Goal: Transaction & Acquisition: Purchase product/service

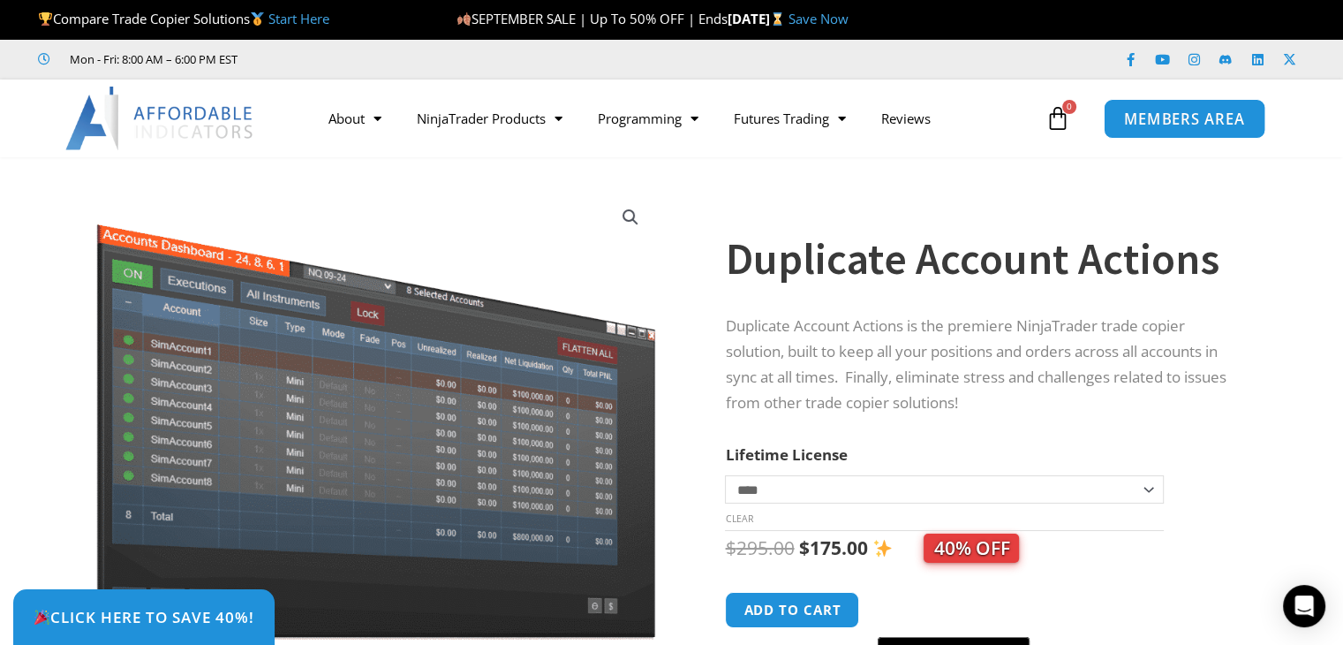
click at [1190, 124] on span "MEMBERS AREA" at bounding box center [1184, 118] width 121 height 15
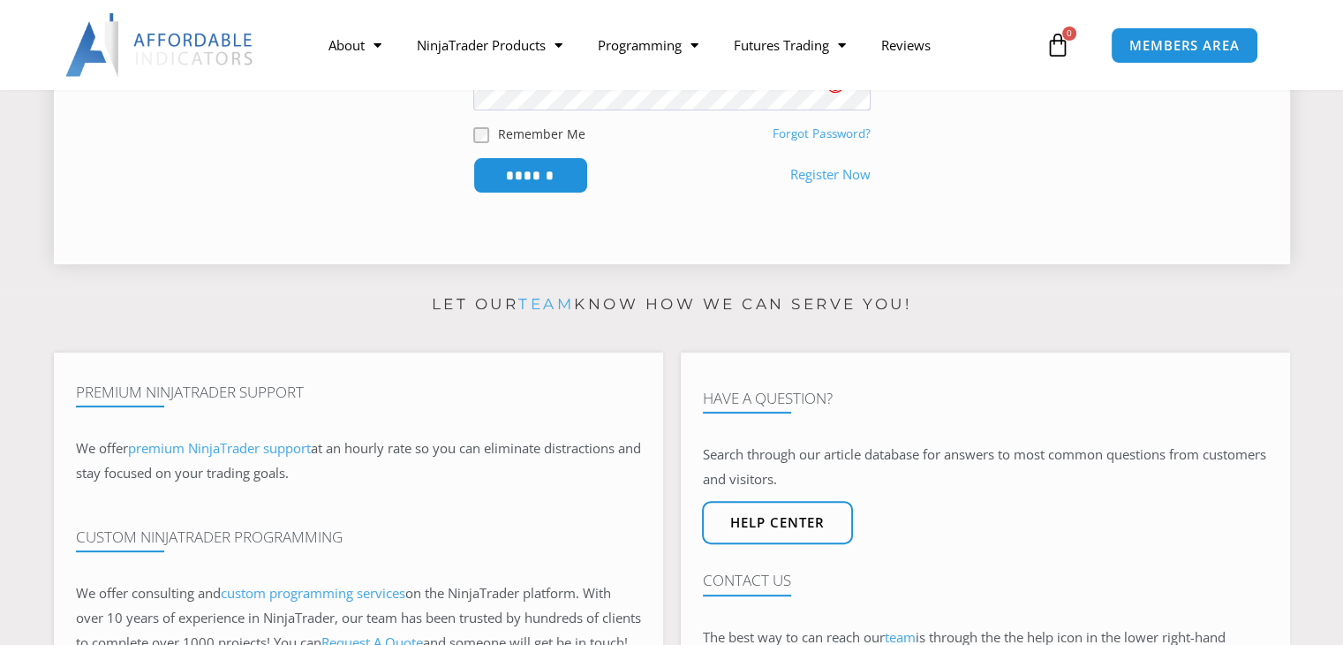
scroll to position [530, 0]
type input "**********"
click at [510, 177] on input "******" at bounding box center [530, 174] width 121 height 38
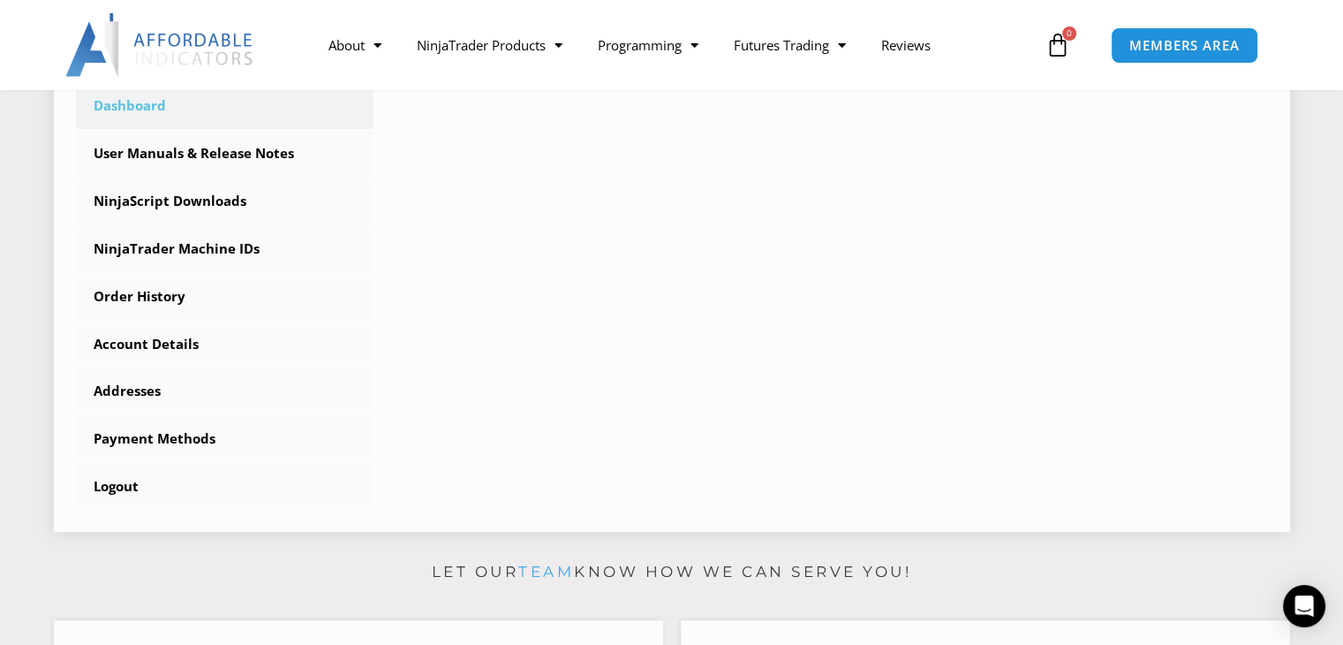
scroll to position [530, 0]
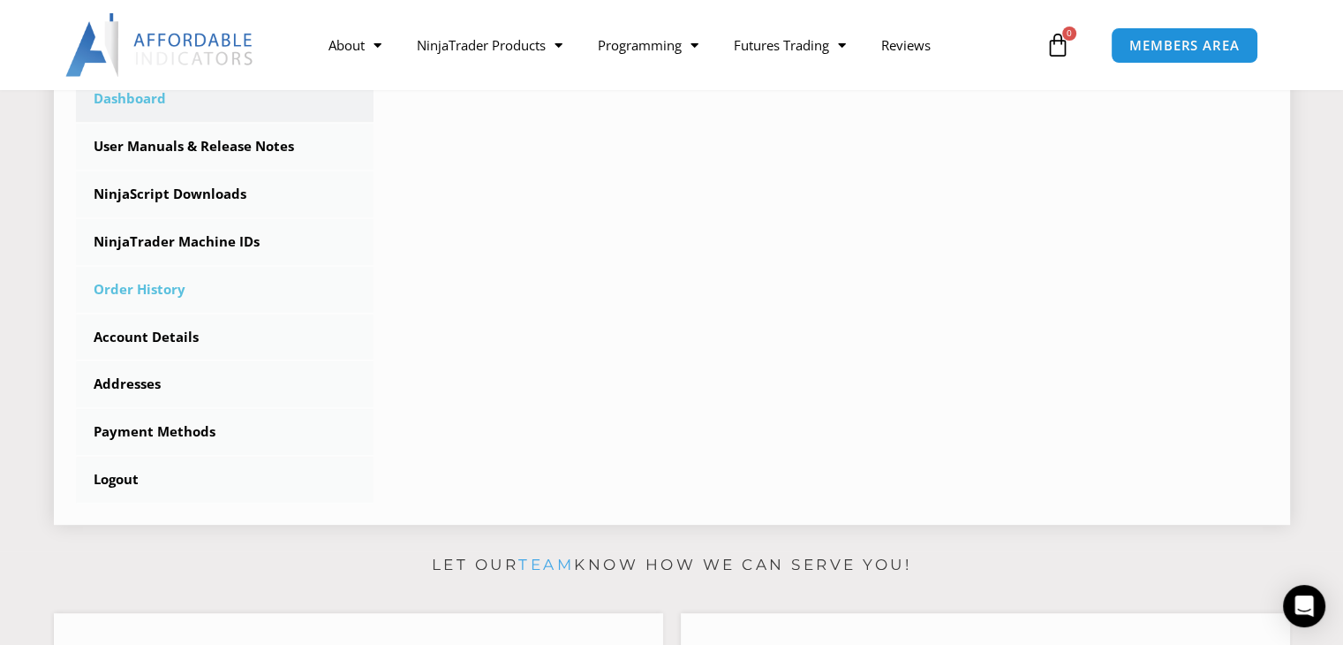
click at [119, 295] on link "Order History" at bounding box center [225, 290] width 298 height 46
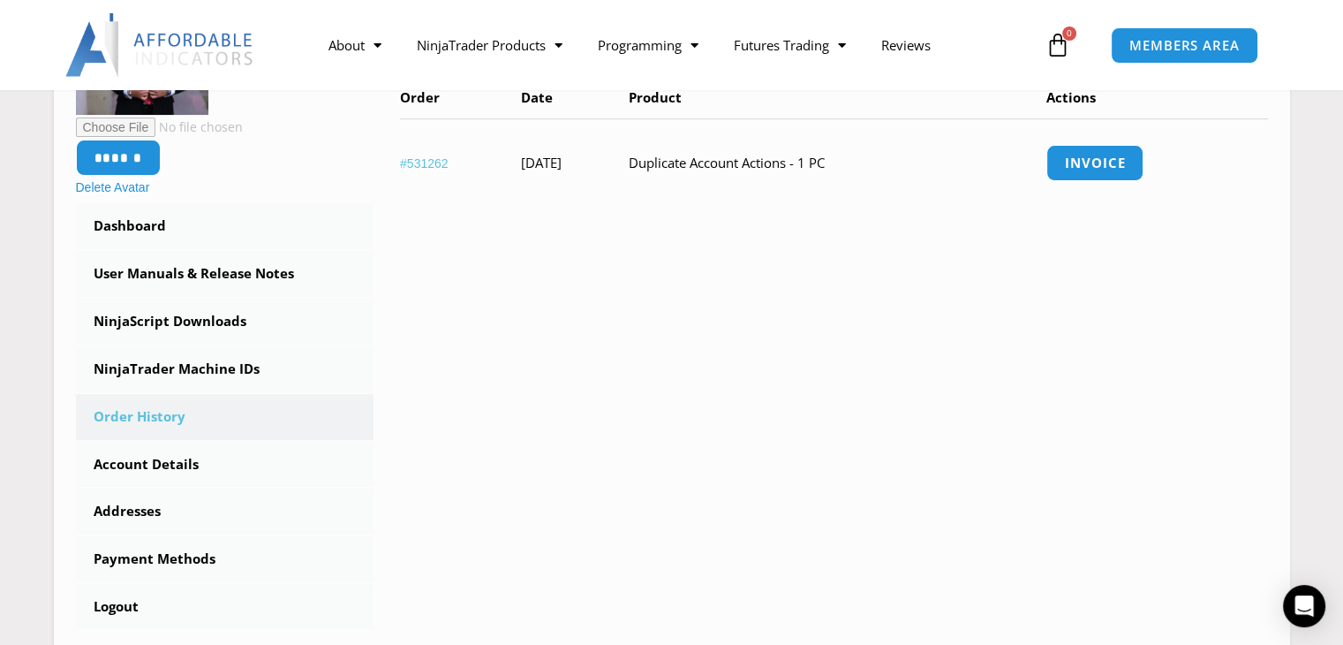
scroll to position [442, 0]
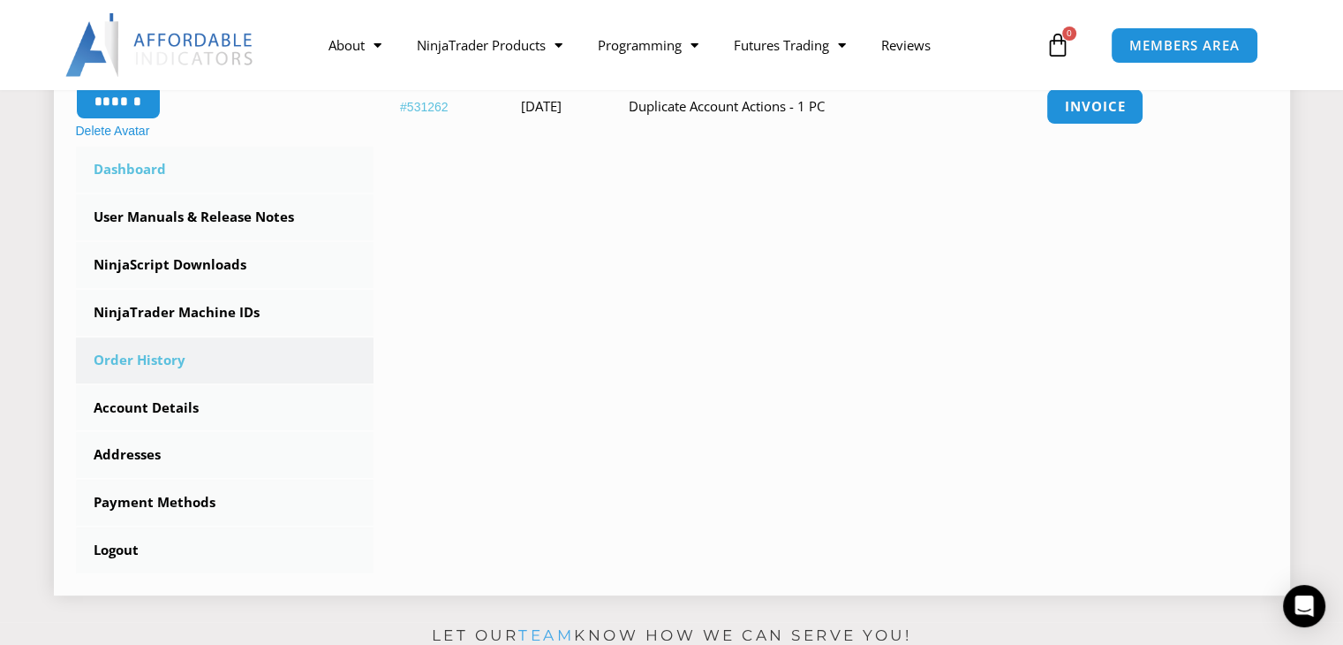
click at [143, 176] on link "Dashboard" at bounding box center [225, 170] width 298 height 46
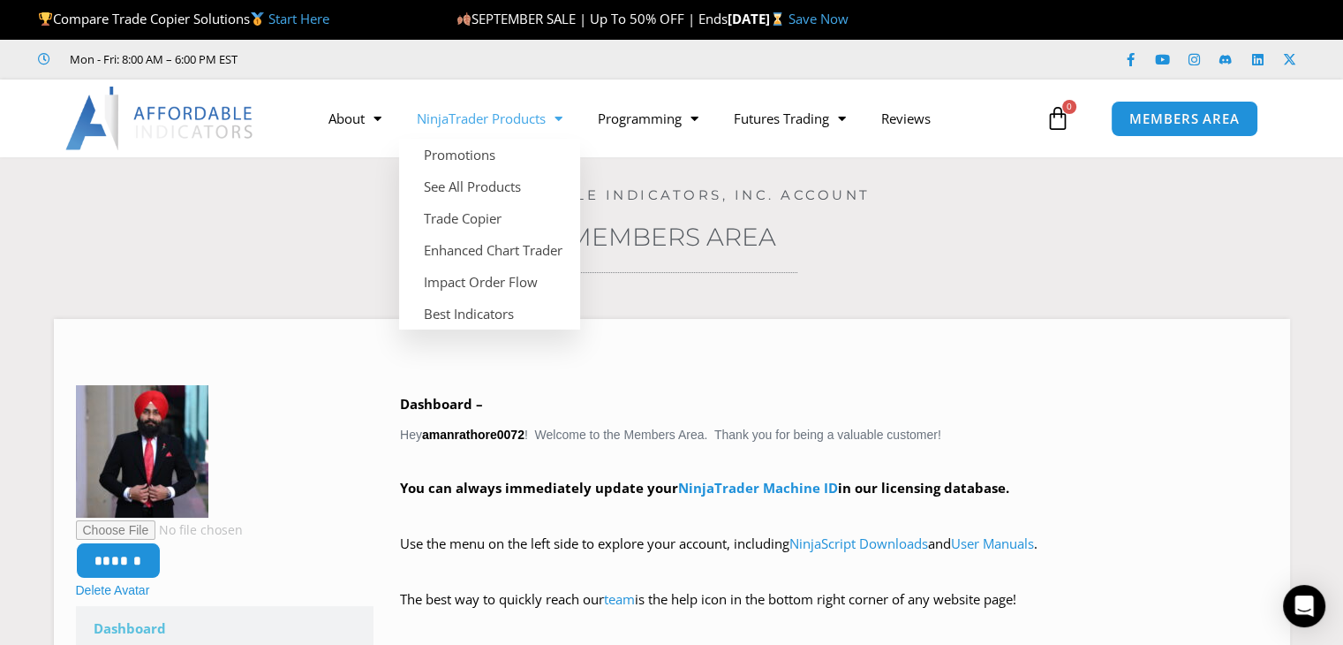
click at [563, 121] on span "Menu" at bounding box center [554, 118] width 17 height 31
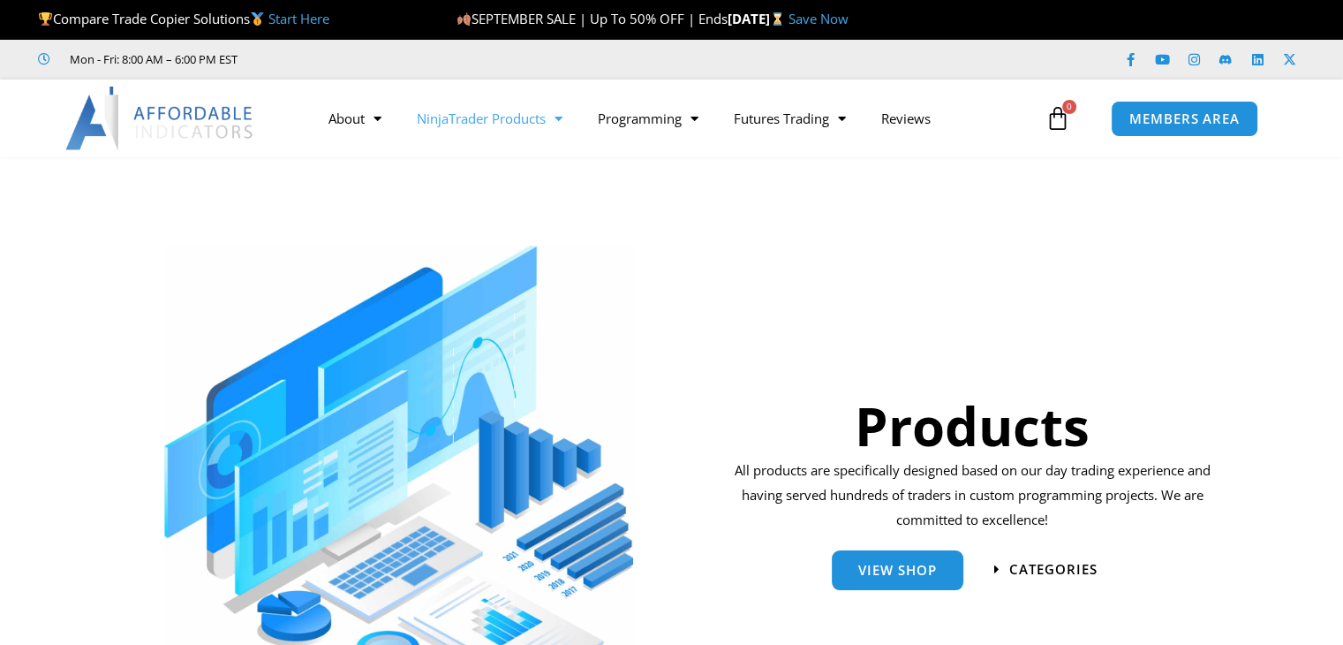
click at [563, 121] on span "Menu" at bounding box center [554, 118] width 17 height 31
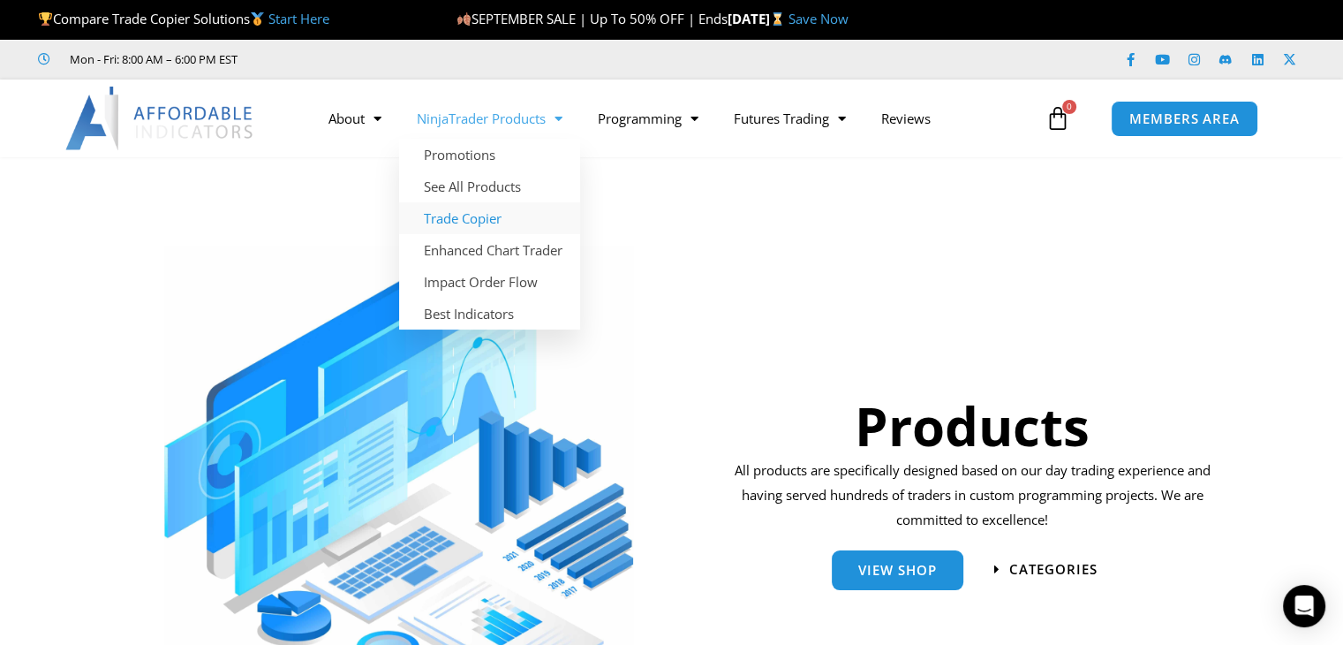
click at [451, 217] on link "Trade Copier" at bounding box center [489, 218] width 181 height 32
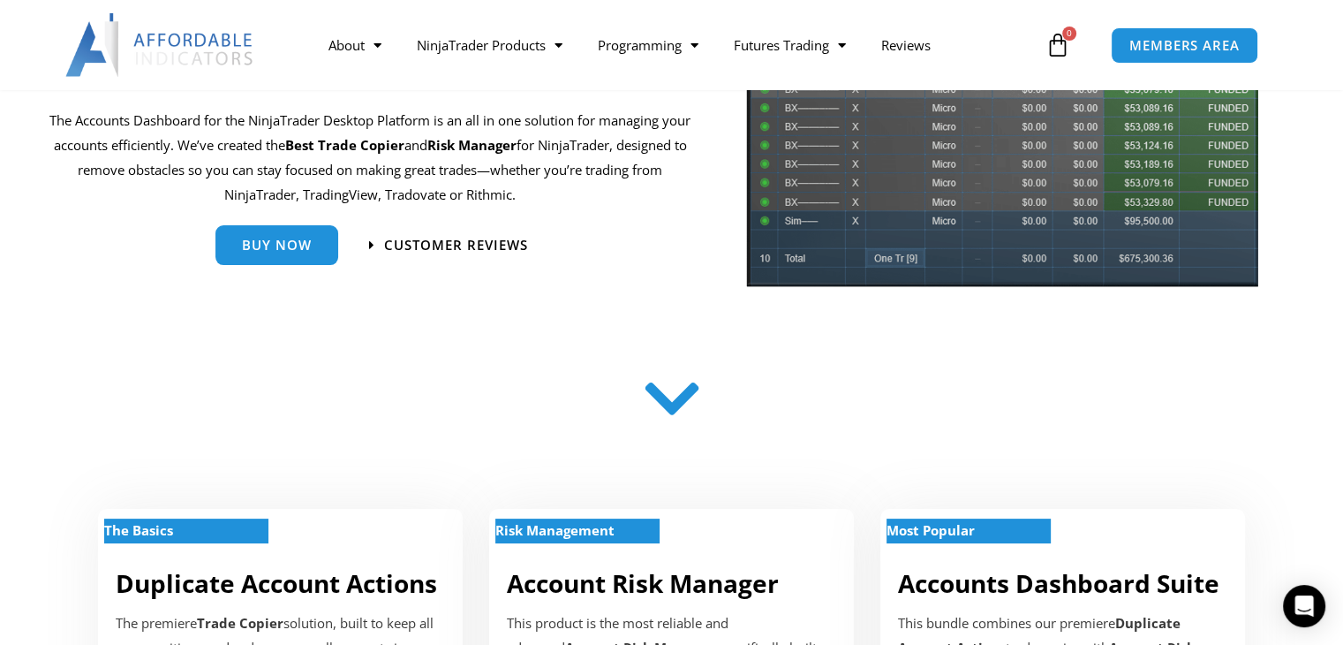
scroll to position [265, 0]
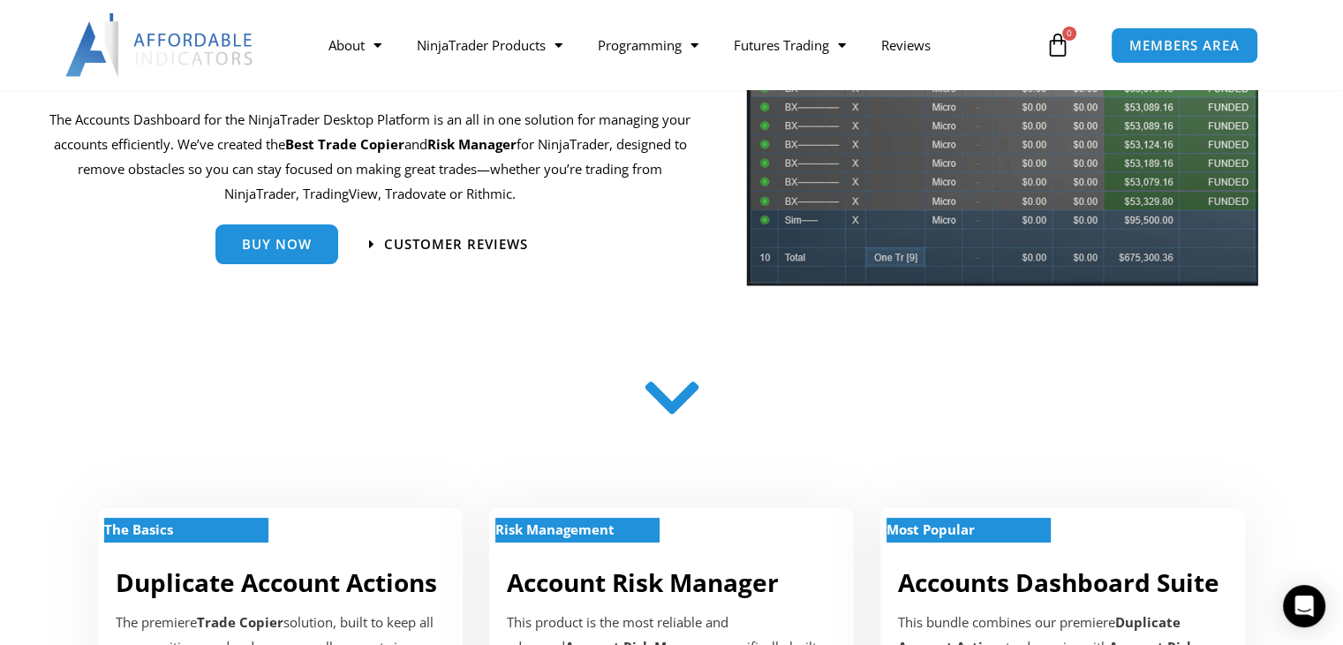
click at [681, 398] on icon at bounding box center [671, 398] width 63 height 63
click at [664, 421] on icon at bounding box center [671, 397] width 63 height 63
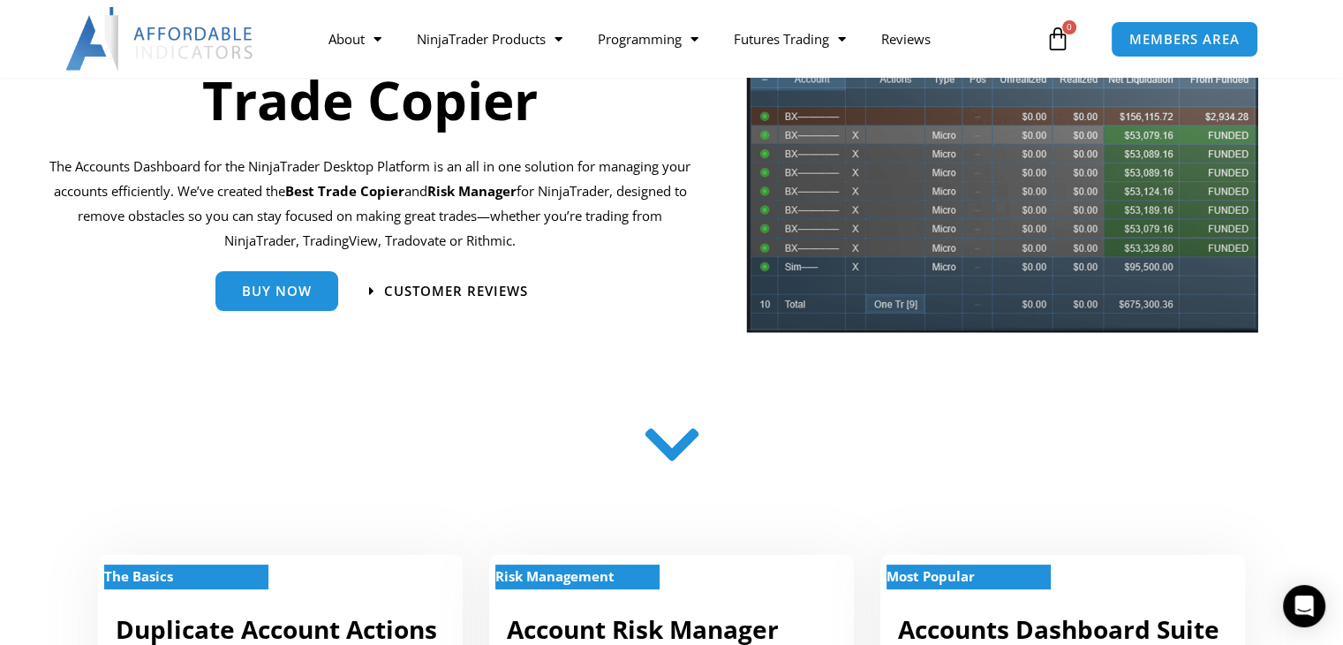
scroll to position [0, 0]
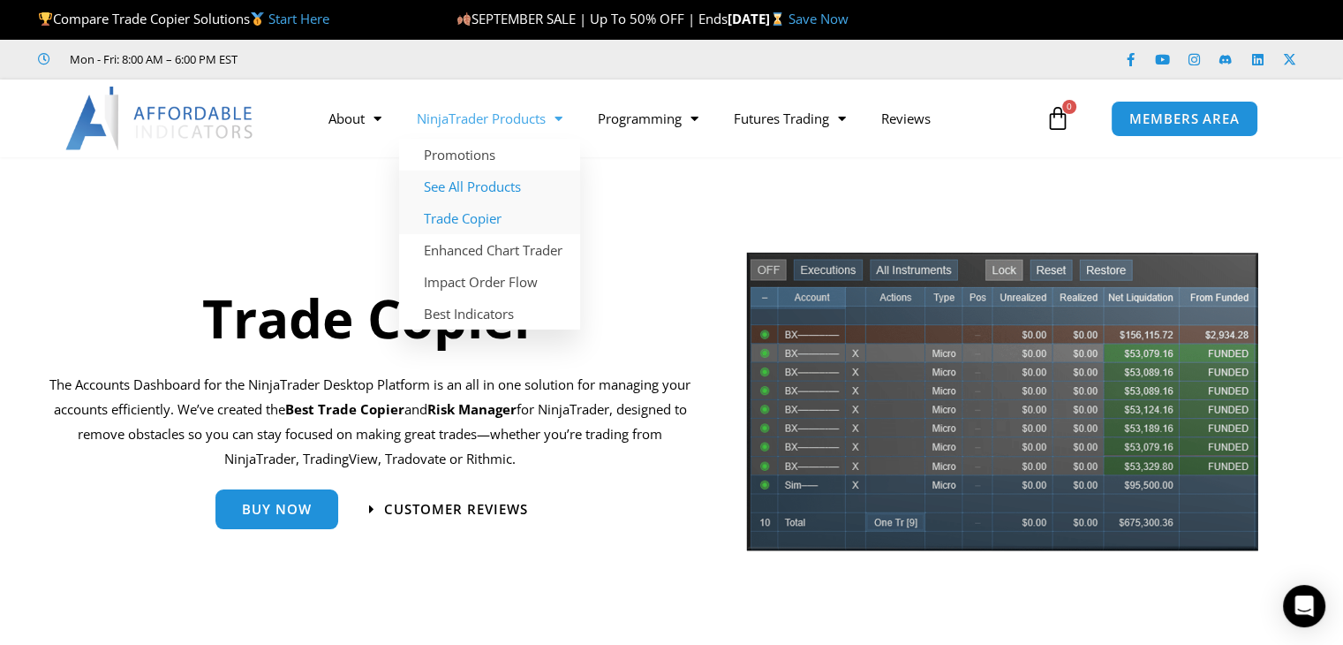
click at [487, 181] on link "See All Products" at bounding box center [489, 186] width 181 height 32
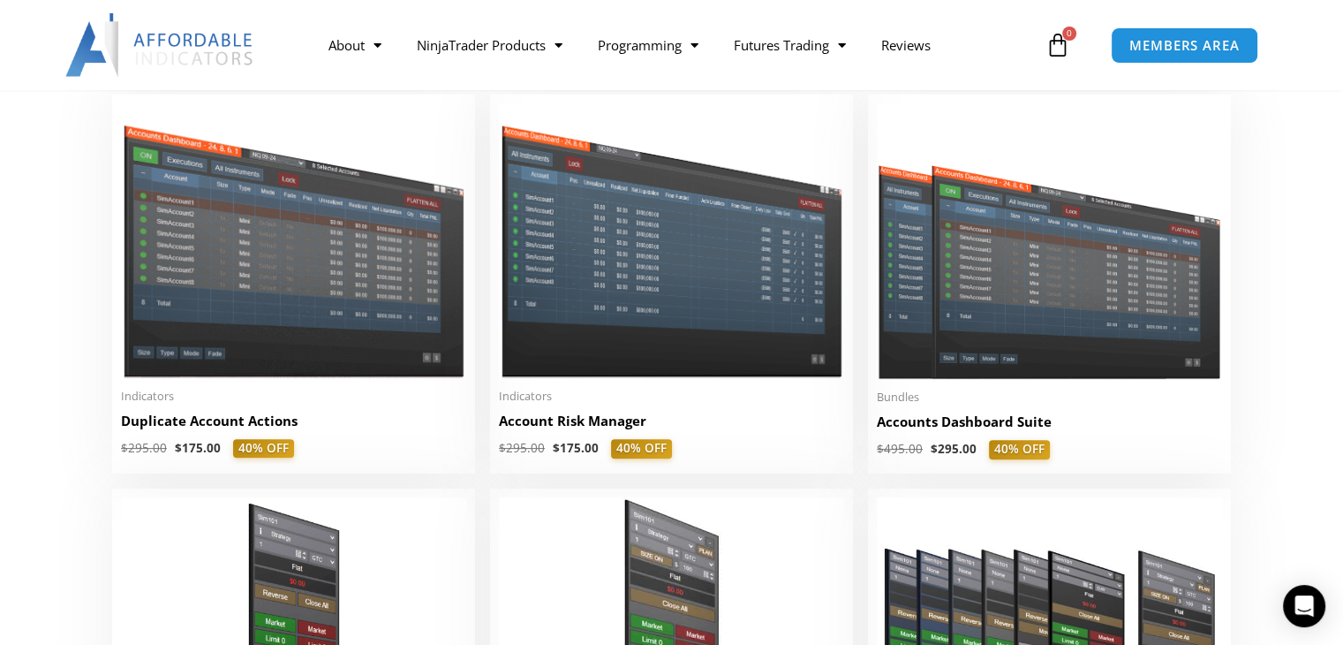
scroll to position [442, 0]
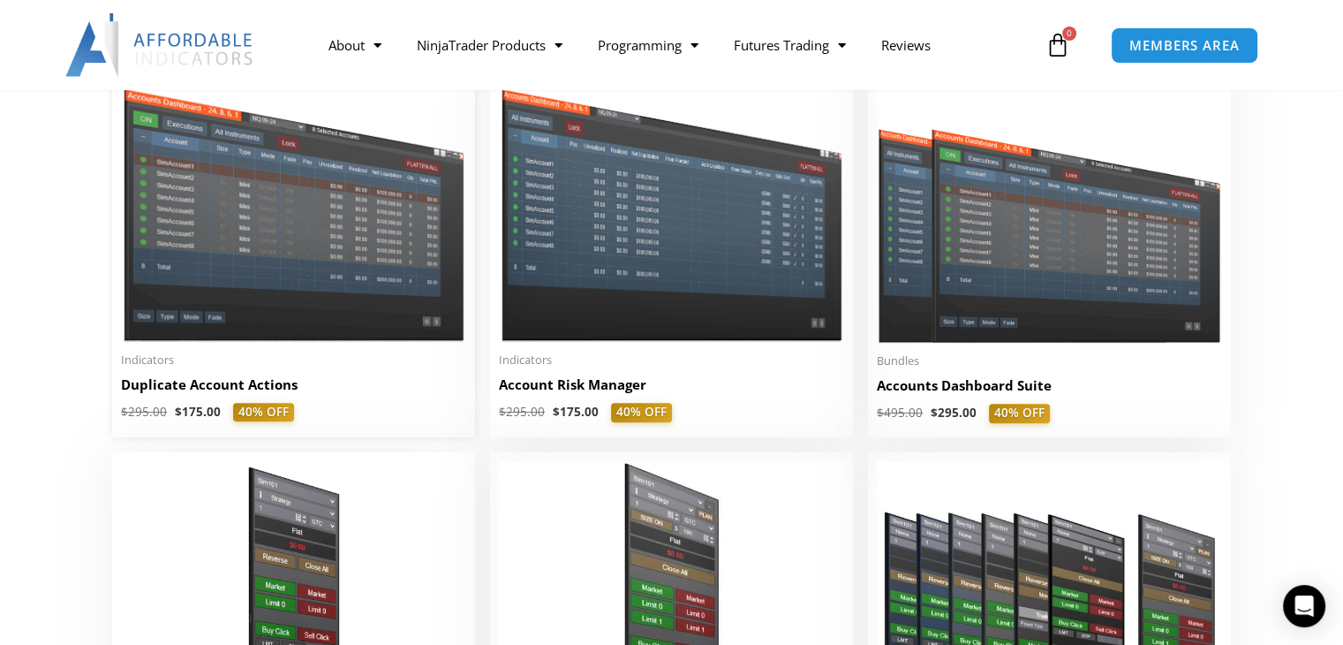
click at [196, 387] on h2 "Duplicate Account Actions" at bounding box center [293, 384] width 345 height 19
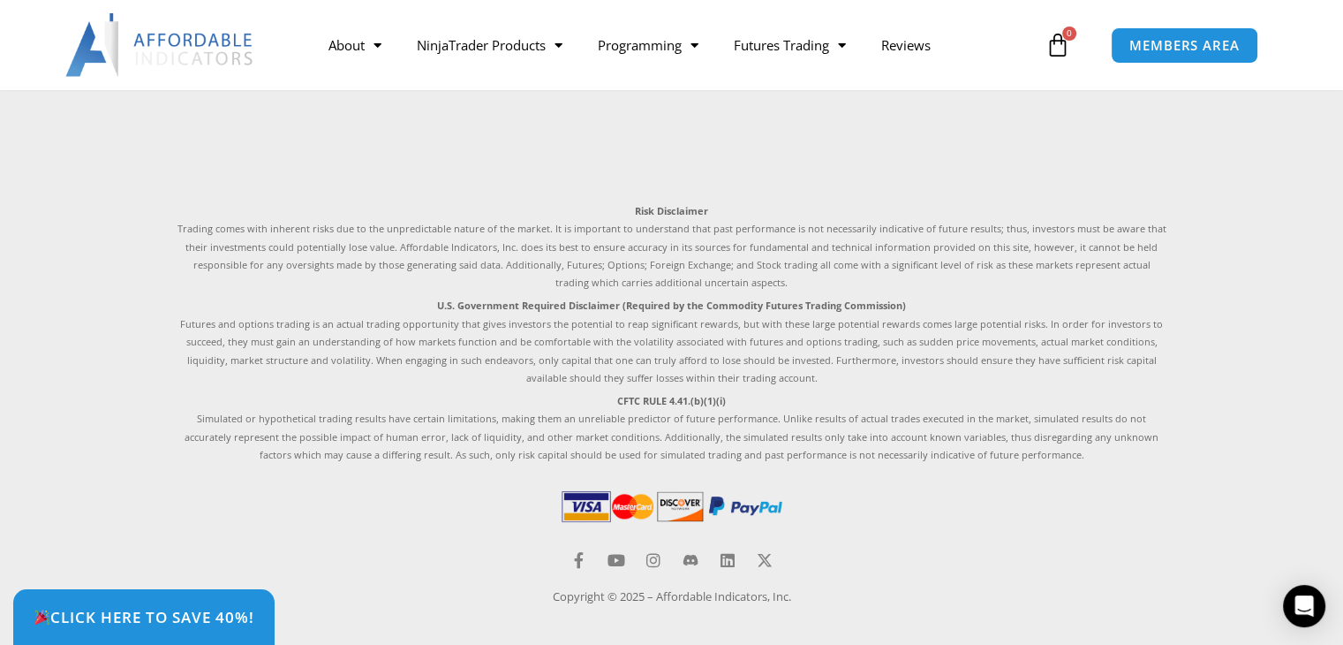
scroll to position [5895, 0]
